Goal: Transaction & Acquisition: Purchase product/service

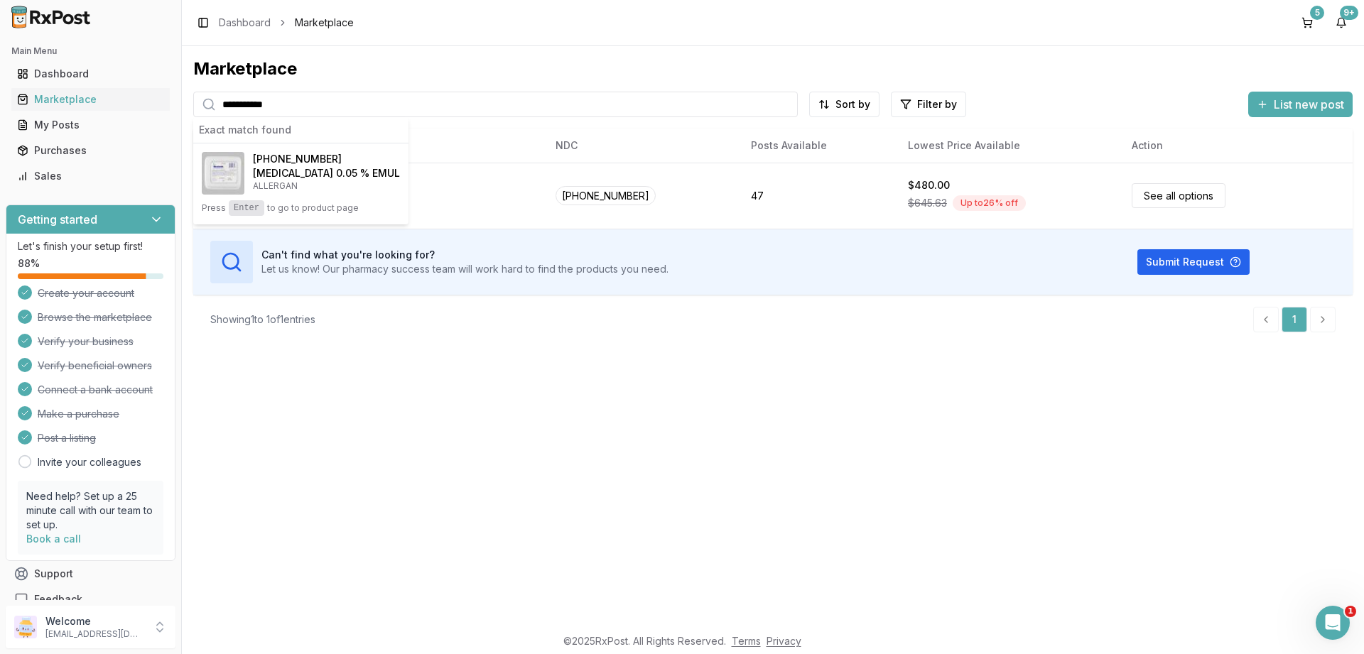
type input "**********"
click at [281, 162] on span "[PHONE_NUMBER]" at bounding box center [297, 159] width 89 height 14
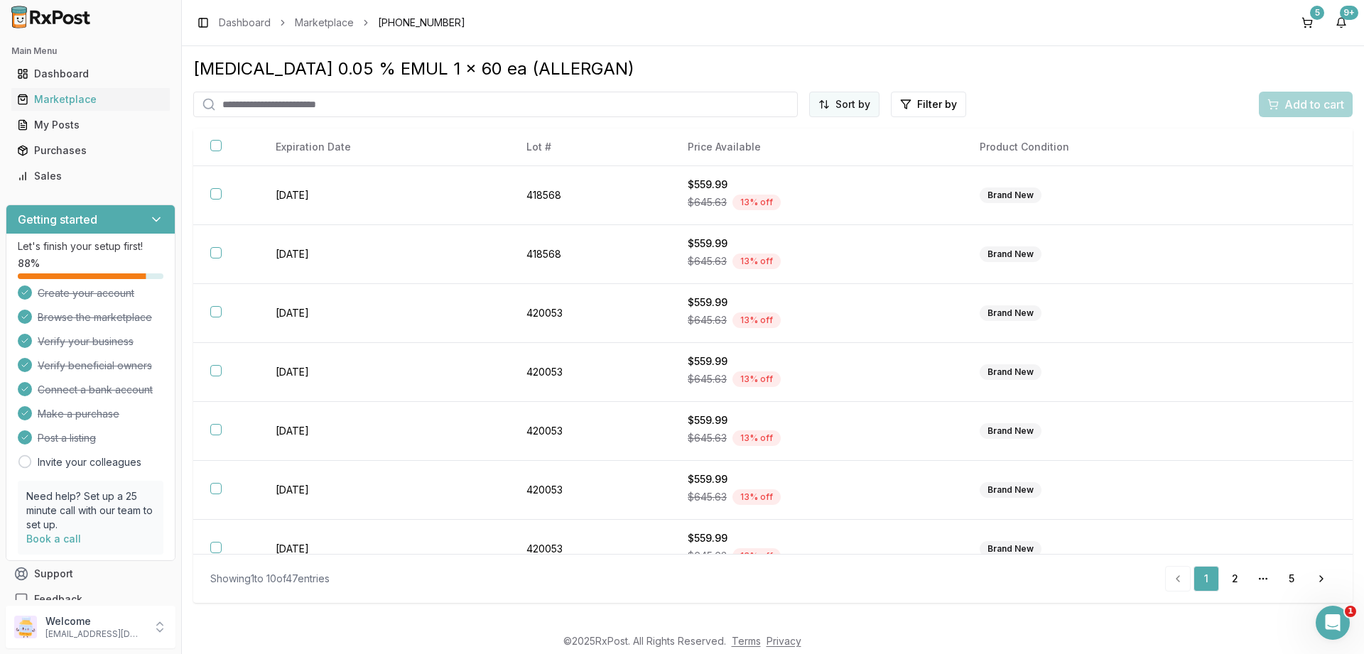
click at [853, 107] on html "Main Menu Dashboard Marketplace My Posts Purchases Sales Getting started Let's …" at bounding box center [682, 327] width 1364 height 654
click at [816, 161] on div "Price (Low to High)" at bounding box center [809, 157] width 135 height 23
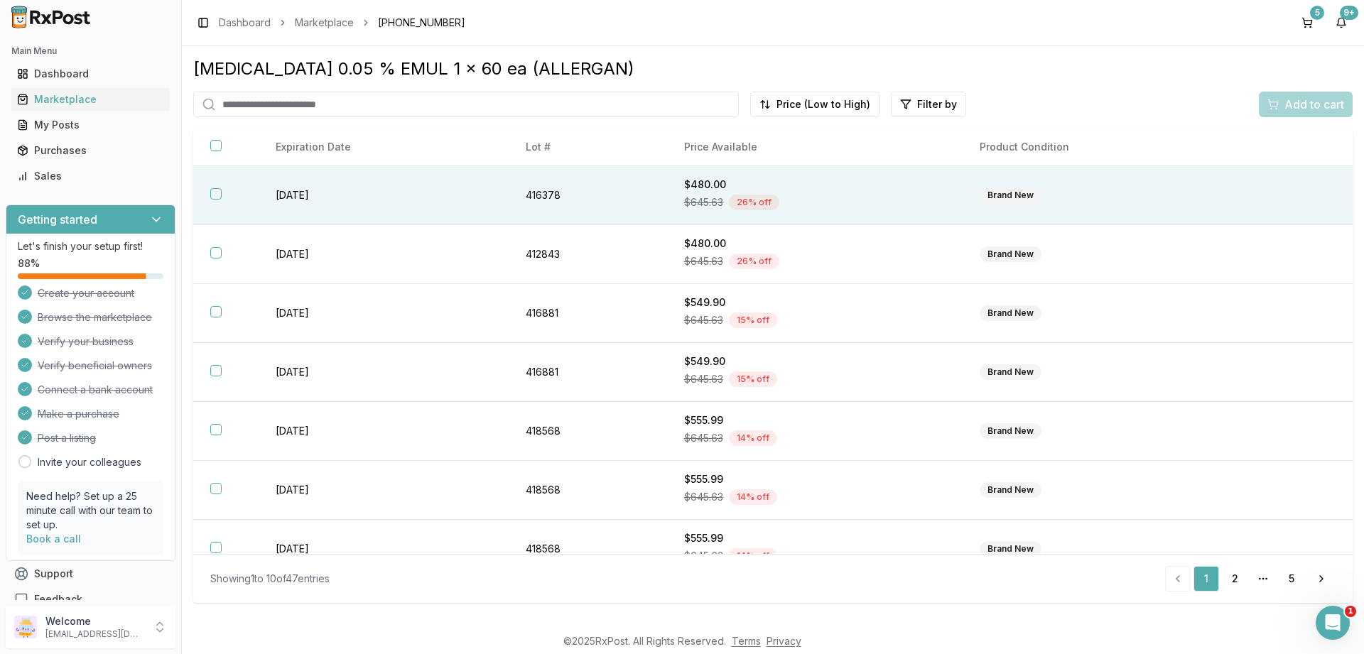
click at [215, 194] on button "button" at bounding box center [215, 193] width 11 height 11
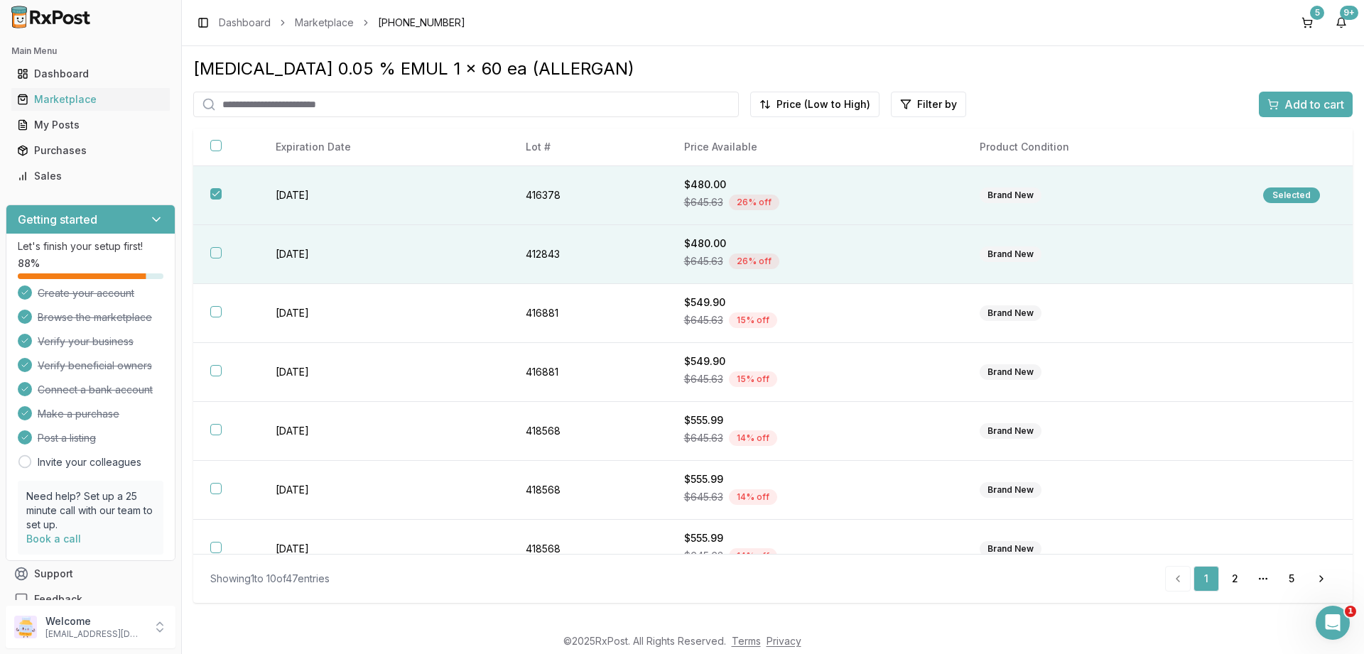
click at [217, 248] on button "button" at bounding box center [215, 252] width 11 height 11
click at [1290, 102] on span "Add to cart" at bounding box center [1315, 104] width 60 height 17
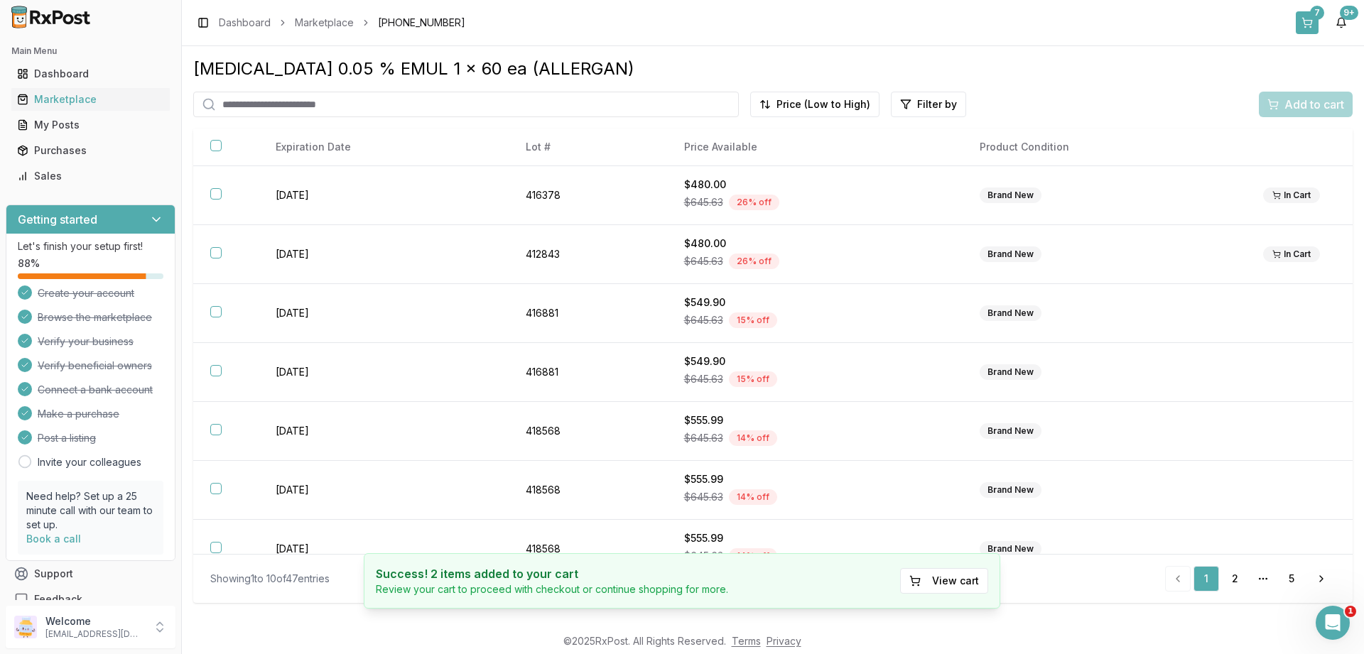
click at [1302, 11] on button "7" at bounding box center [1307, 22] width 23 height 23
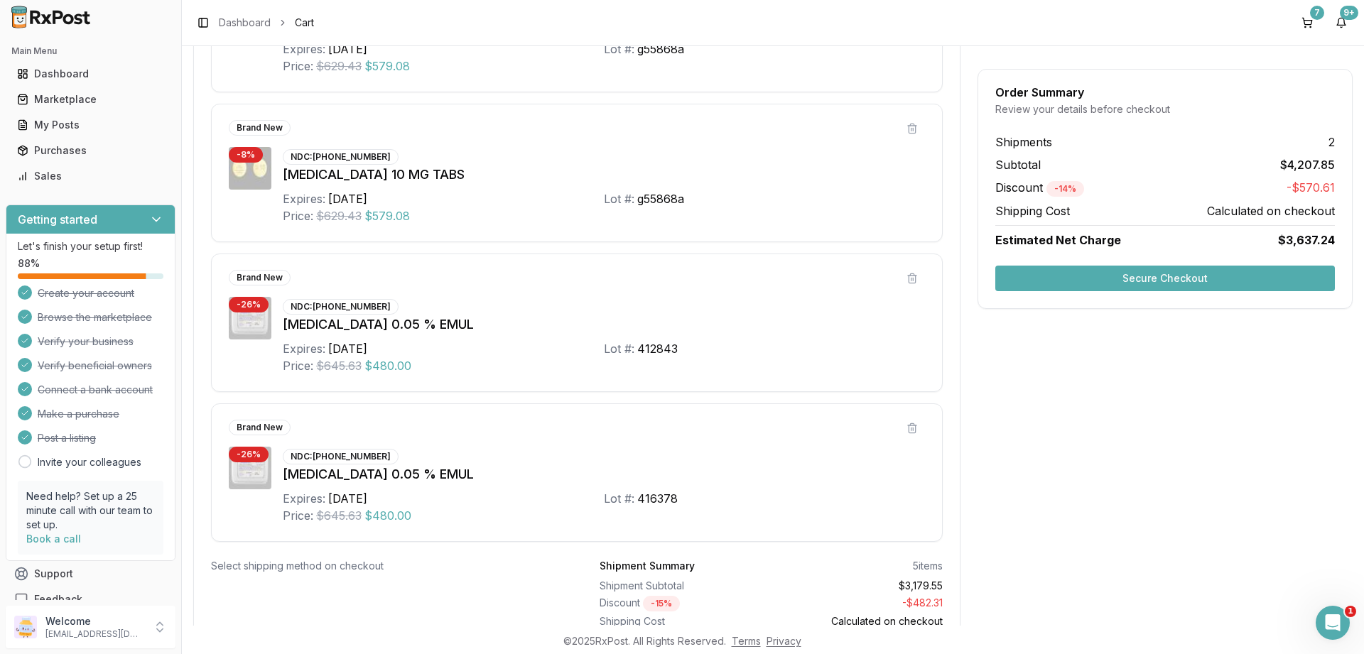
scroll to position [1184, 0]
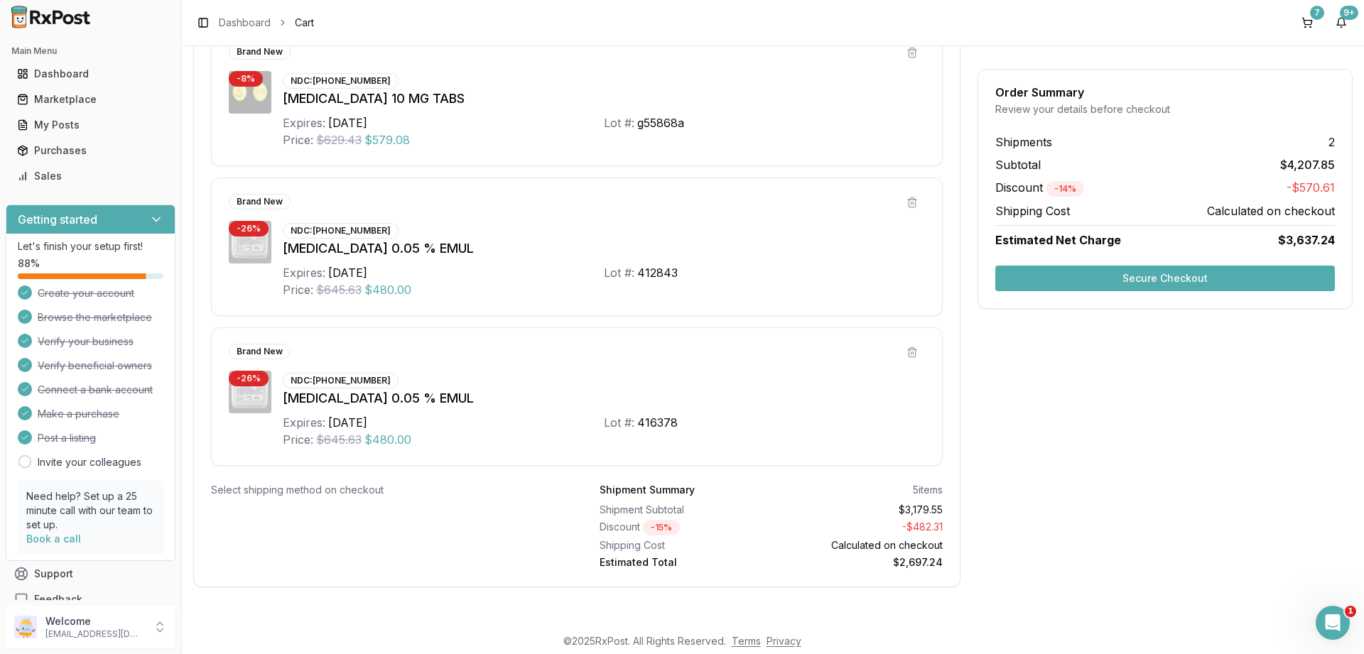
click at [1056, 286] on button "Secure Checkout" at bounding box center [1165, 279] width 340 height 26
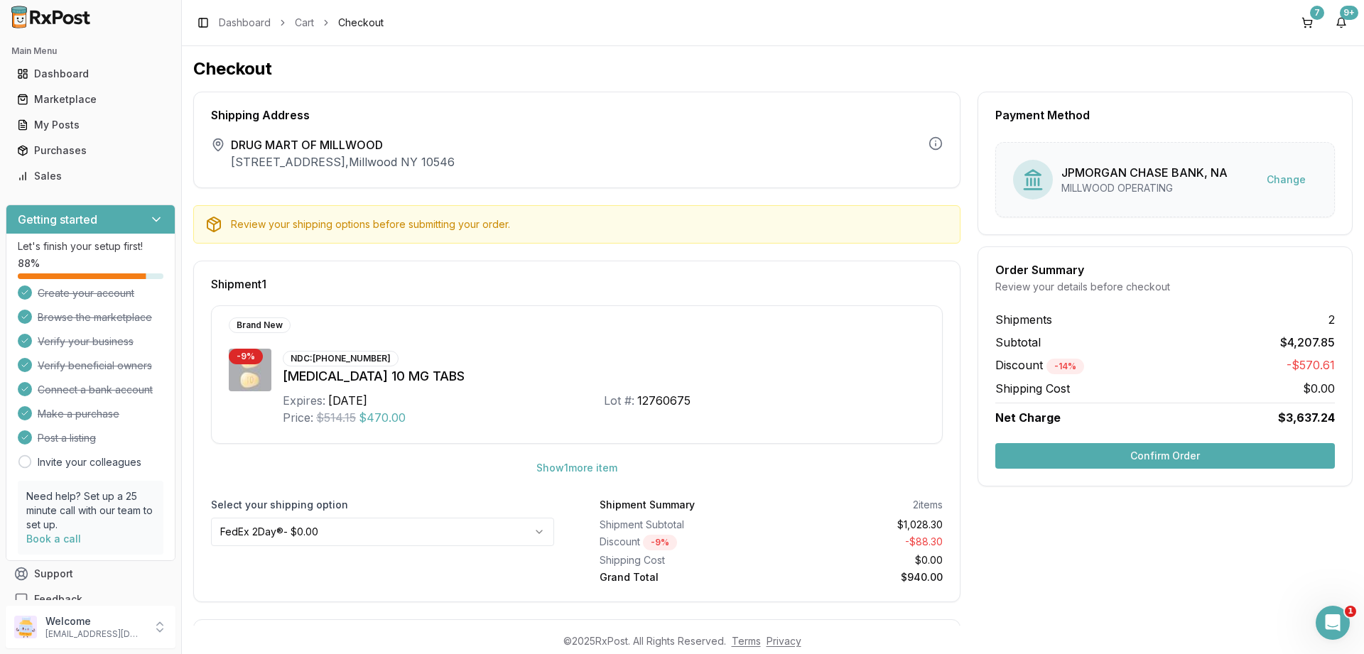
click at [1134, 463] on button "Confirm Order" at bounding box center [1165, 456] width 340 height 26
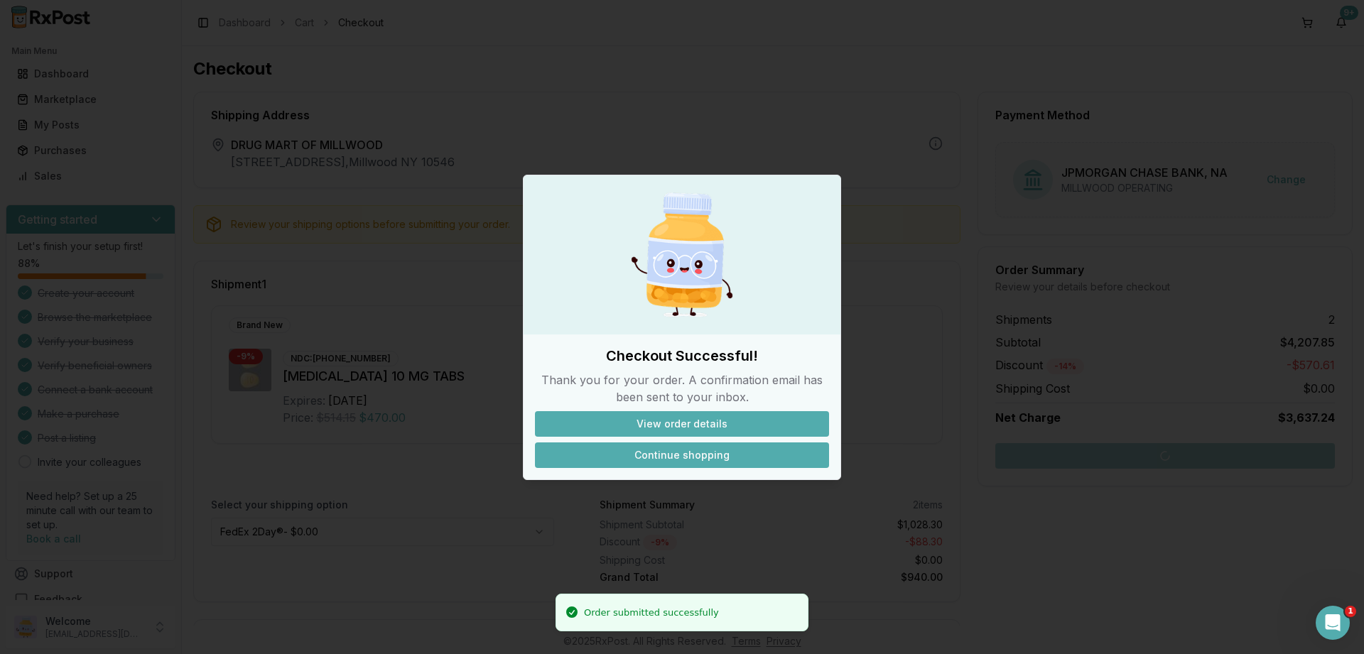
click at [699, 457] on button "Continue shopping" at bounding box center [682, 456] width 294 height 26
